Goal: Task Accomplishment & Management: Manage account settings

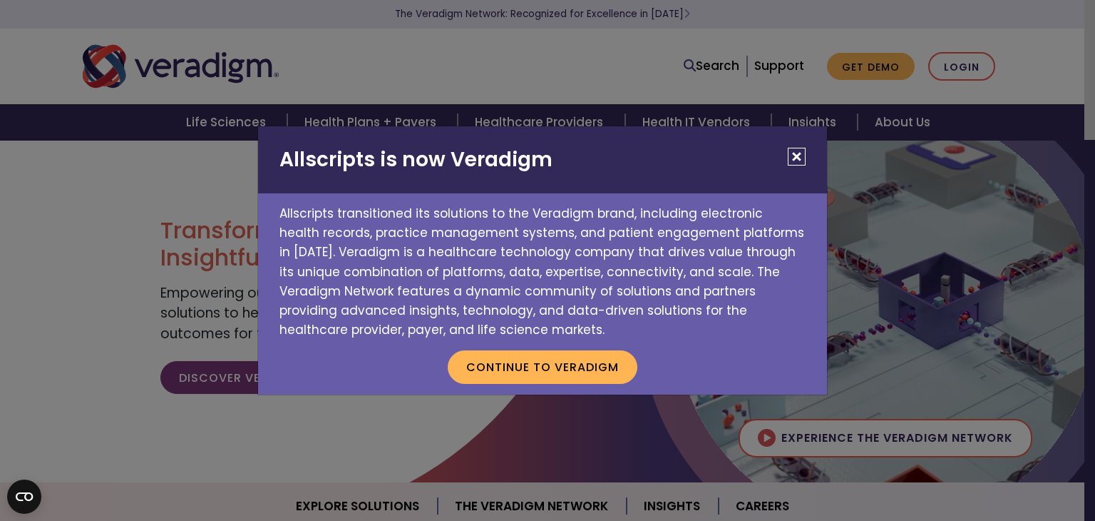
drag, startPoint x: 968, startPoint y: 62, endPoint x: 957, endPoint y: 71, distance: 14.3
click at [968, 62] on div "Allscripts is now Veradigm Allscripts transitioned its solutions to the Veradig…" at bounding box center [547, 260] width 1095 height 521
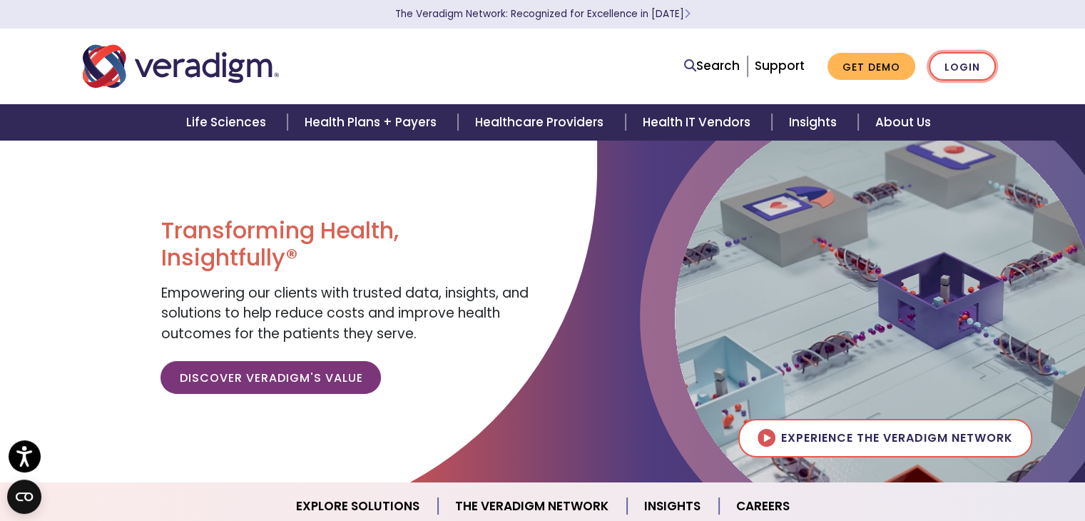
click at [963, 70] on link "Login" at bounding box center [962, 66] width 67 height 29
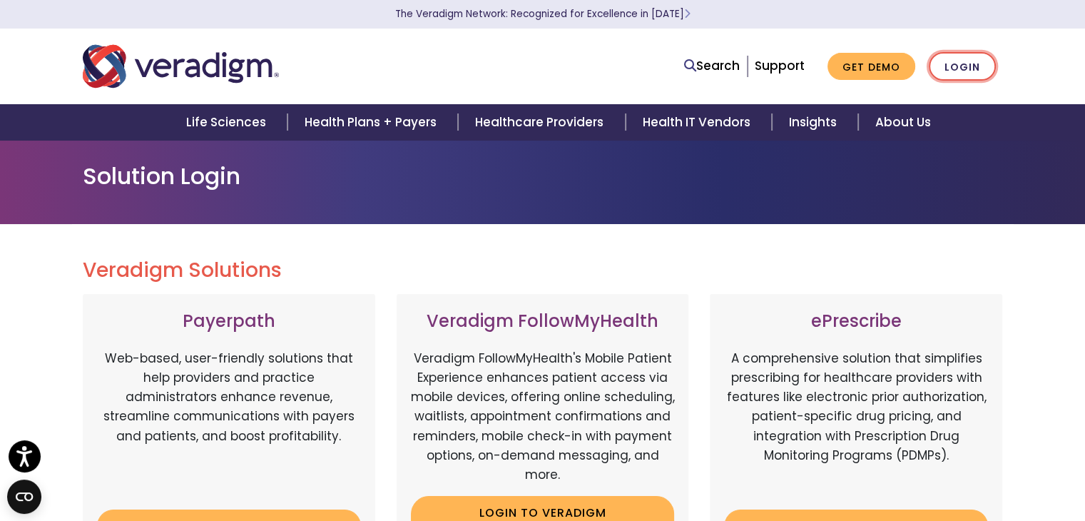
click at [971, 67] on link "Login" at bounding box center [962, 66] width 67 height 29
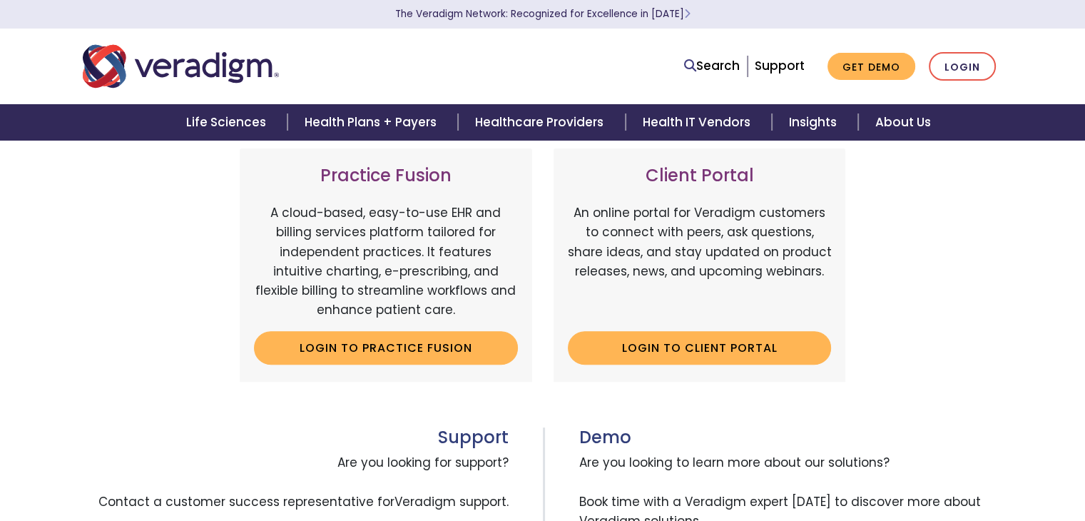
scroll to position [432, 0]
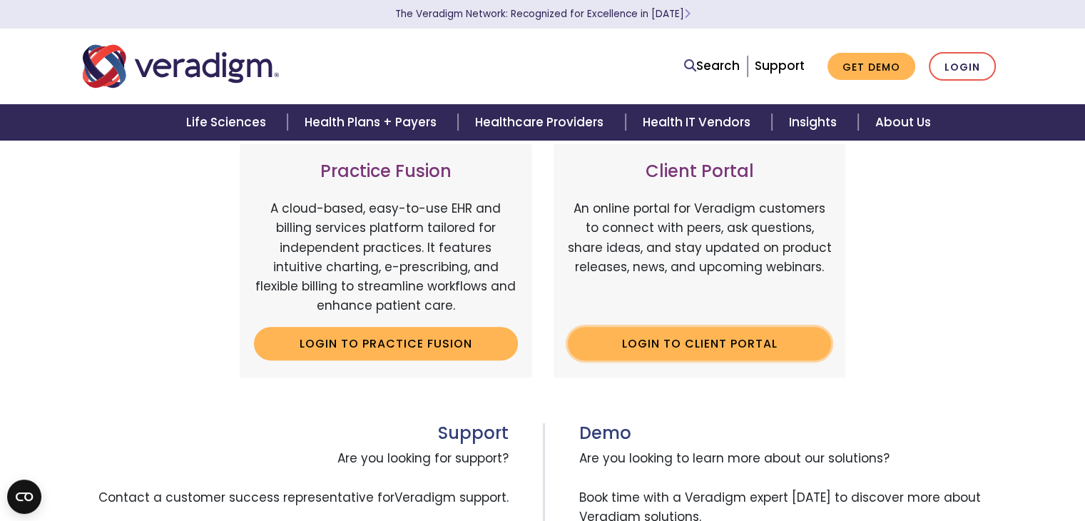
click at [722, 344] on link "Login to Client Portal" at bounding box center [700, 343] width 264 height 33
